Goal: Transaction & Acquisition: Purchase product/service

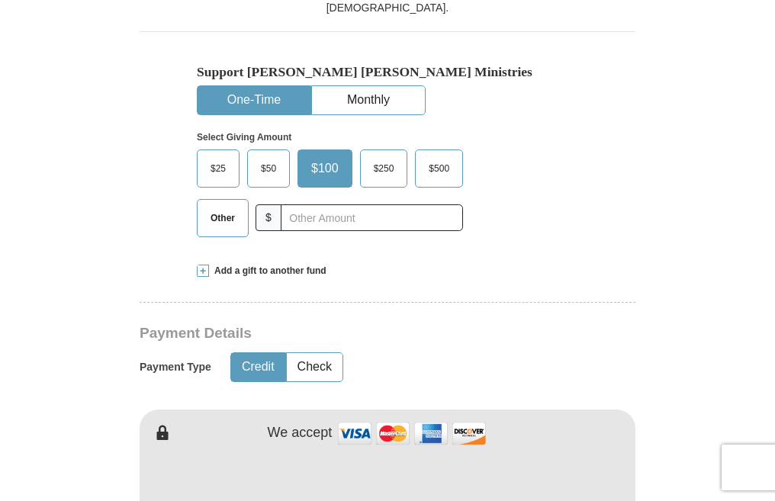
scroll to position [424, 0]
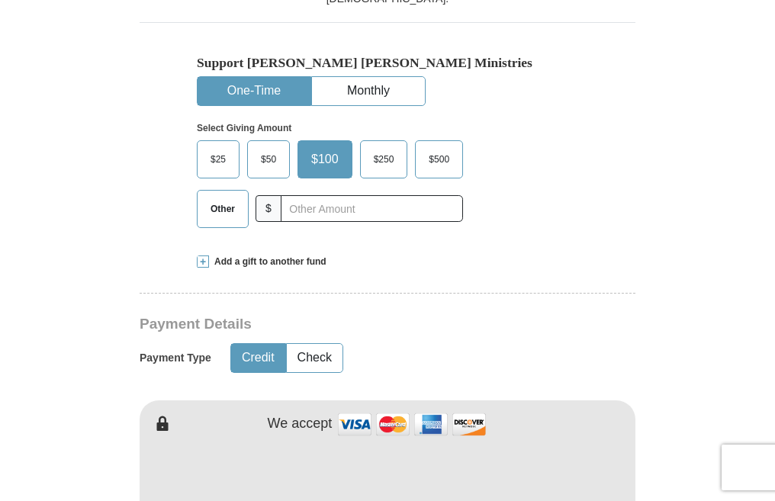
click at [208, 205] on span "Other" at bounding box center [223, 209] width 40 height 23
click at [0, 0] on input "Other" at bounding box center [0, 0] width 0 height 0
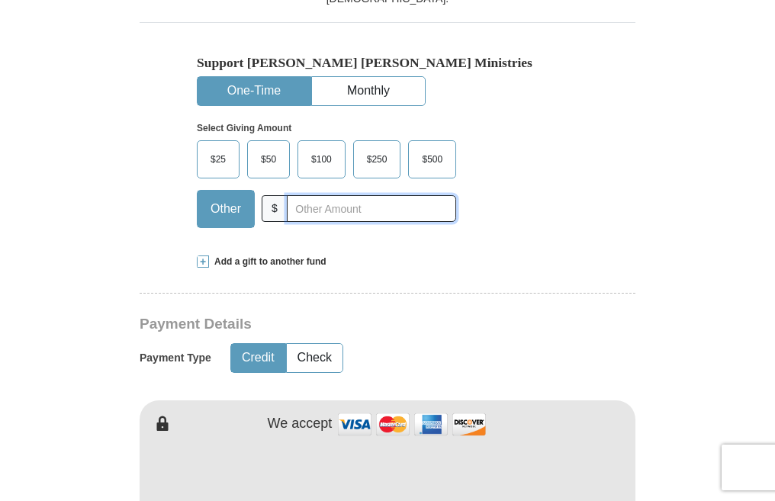
click at [298, 204] on input "text" at bounding box center [371, 208] width 169 height 27
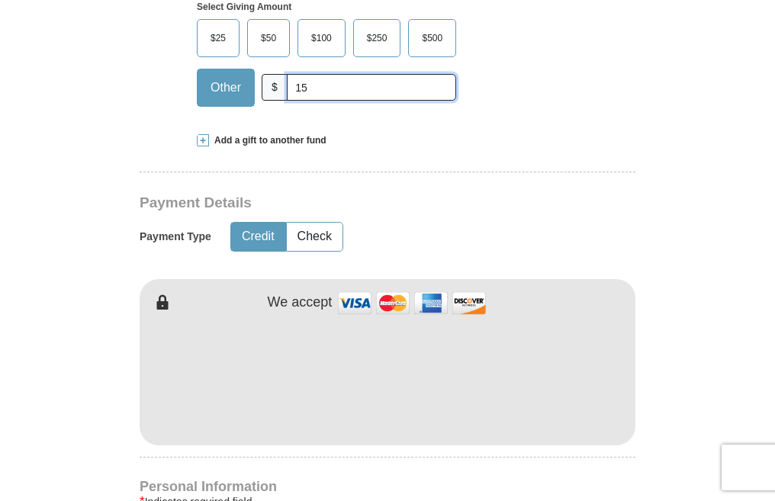
scroll to position [560, 0]
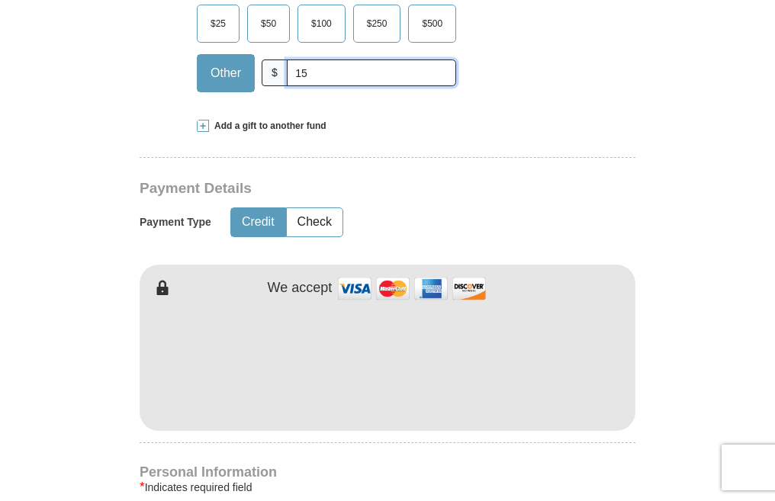
type input "15"
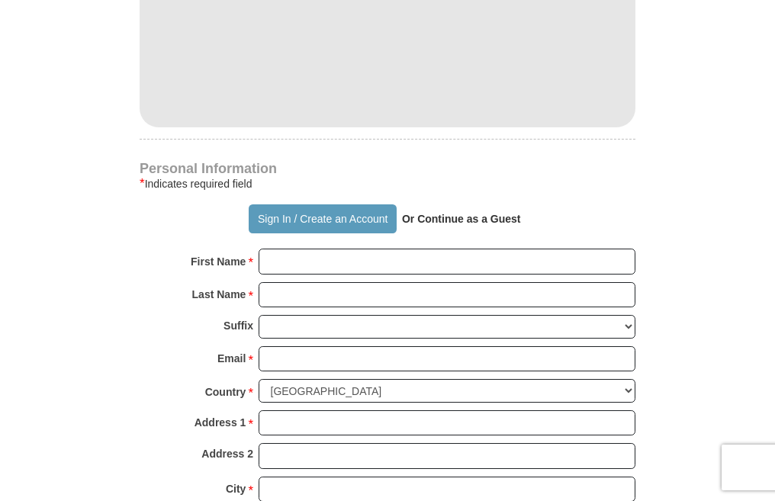
scroll to position [869, 0]
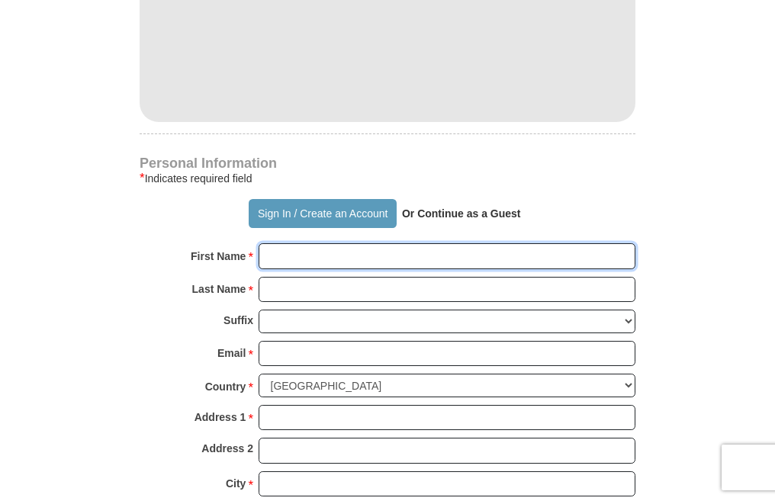
click at [543, 262] on input "First Name *" at bounding box center [447, 256] width 377 height 26
type input "fatima"
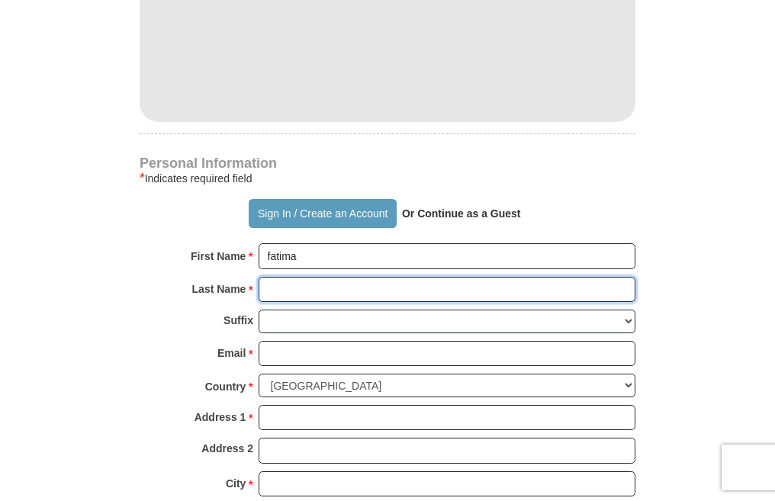
click at [313, 293] on input "Last Name *" at bounding box center [447, 290] width 377 height 26
type input "sokera"
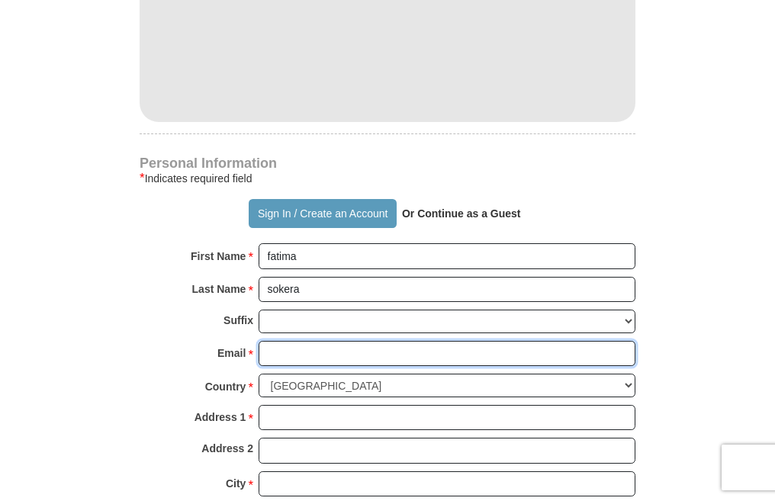
click at [338, 349] on input "Email *" at bounding box center [447, 354] width 377 height 26
type input "[EMAIL_ADDRESS][DOMAIN_NAME]"
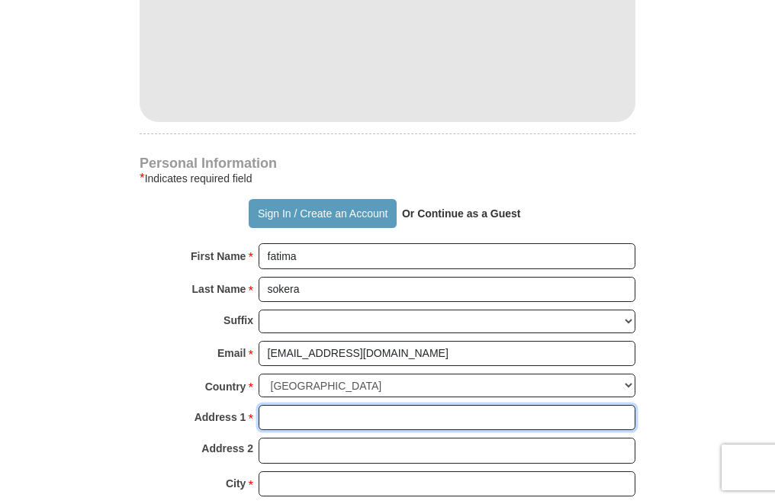
click at [352, 418] on input "Address 1 *" at bounding box center [447, 418] width 377 height 26
type input "p.o. box 10648"
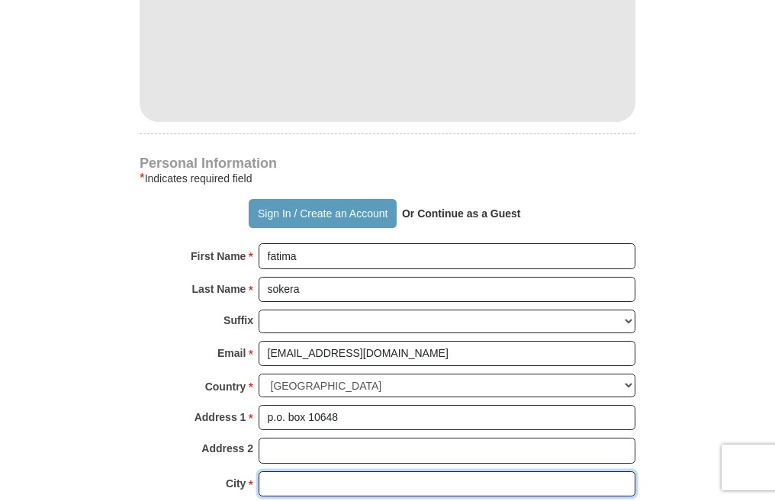
click at [340, 483] on input "City *" at bounding box center [447, 485] width 377 height 26
type input "[GEOGRAPHIC_DATA]"
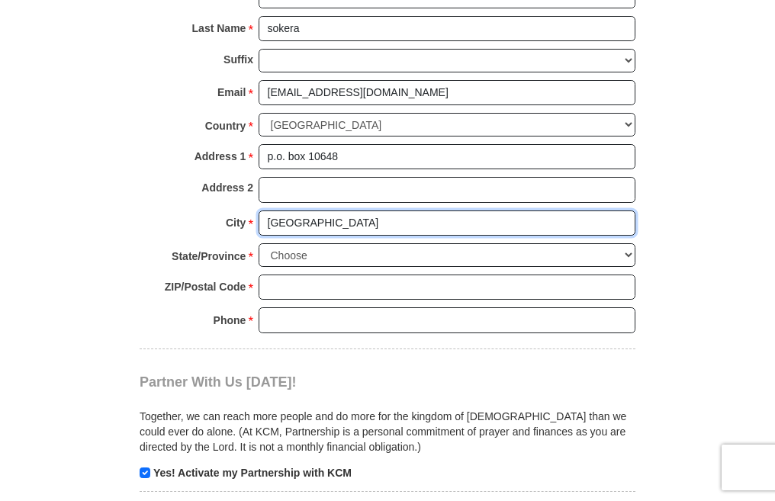
scroll to position [1164, 0]
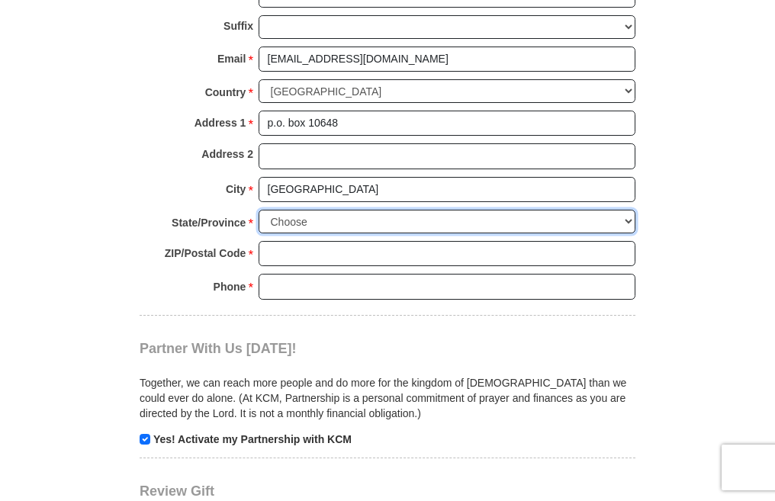
click at [532, 227] on select "Choose [US_STATE] [US_STATE] [US_STATE] [US_STATE] [US_STATE] Armed Forces Amer…" at bounding box center [447, 222] width 377 height 24
select select "GA"
click at [259, 211] on select "Choose [US_STATE] [US_STATE] [US_STATE] [US_STATE] [US_STATE] Armed Forces Amer…" at bounding box center [447, 222] width 377 height 24
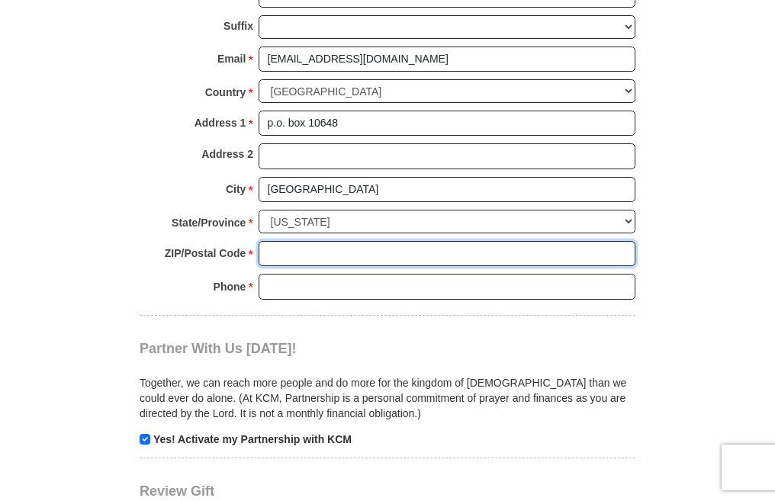
click at [344, 259] on input "ZIP/Postal Code *" at bounding box center [447, 254] width 377 height 26
type input "30310"
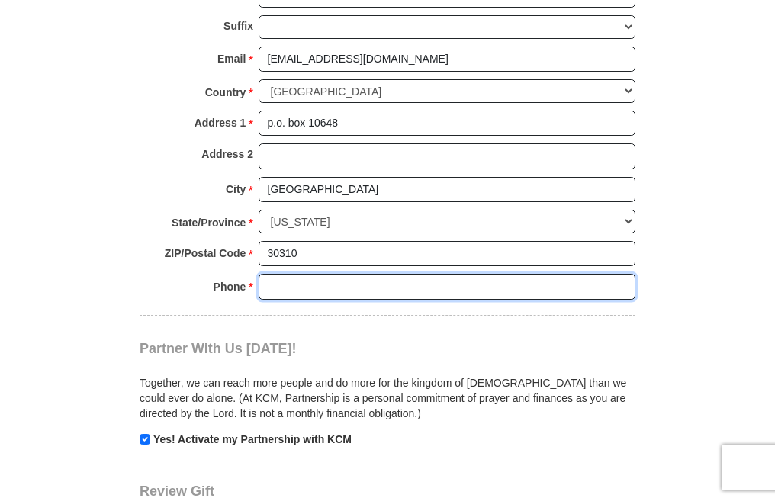
click at [349, 288] on input "Phone * *" at bounding box center [447, 287] width 377 height 26
type input "2066003036"
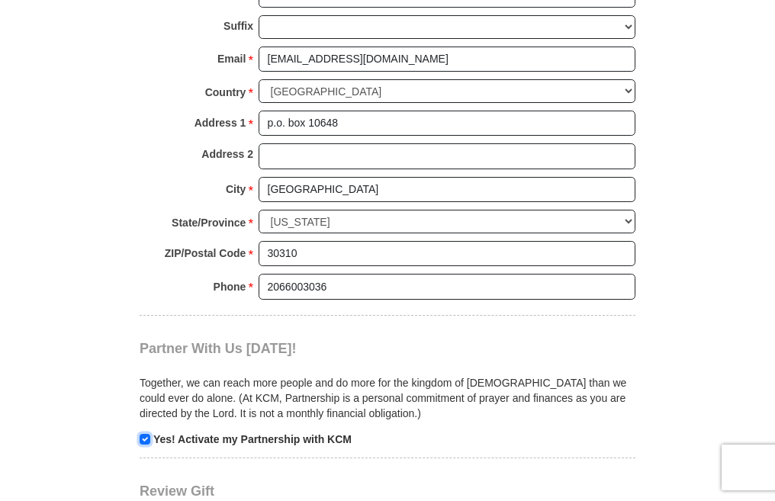
click at [146, 439] on input "checkbox" at bounding box center [145, 439] width 11 height 11
checkbox input "false"
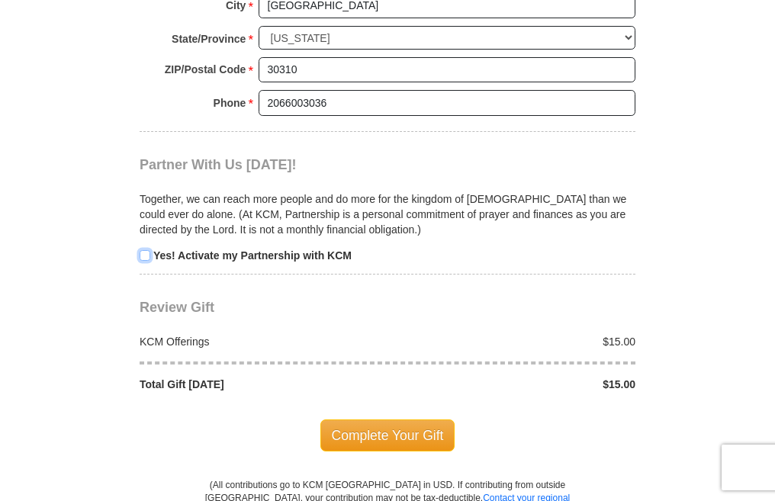
scroll to position [1473, 0]
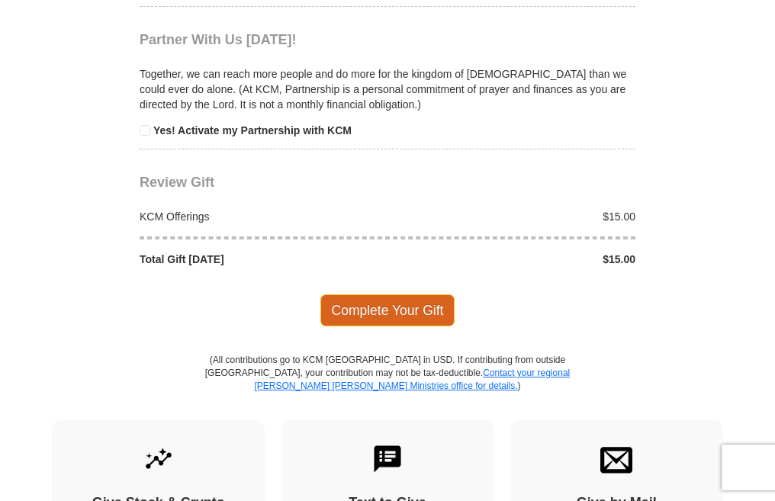
click at [429, 308] on span "Complete Your Gift" at bounding box center [387, 311] width 135 height 32
